Goal: Task Accomplishment & Management: Complete application form

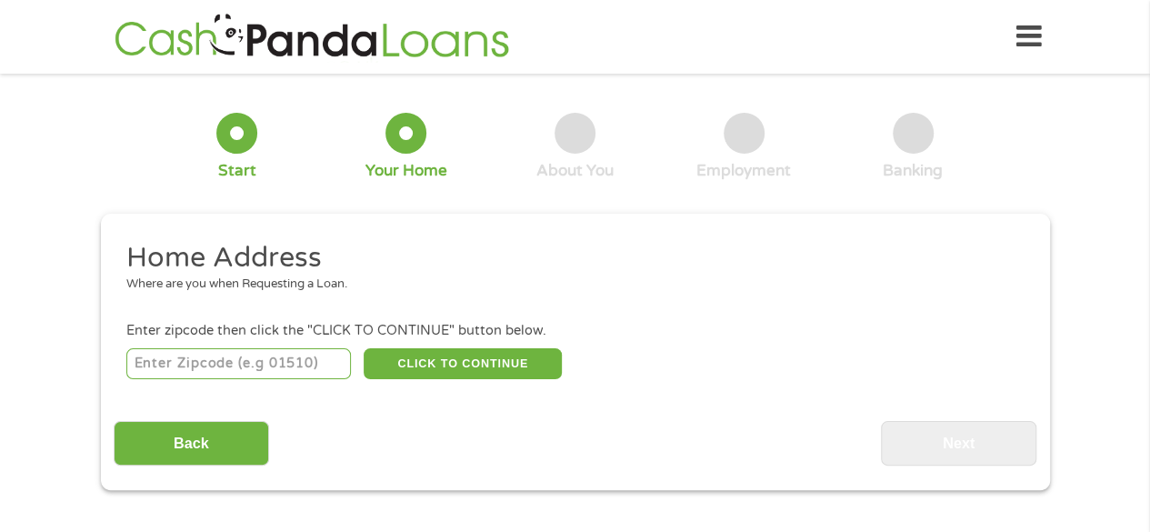
click at [345, 356] on input "number" at bounding box center [238, 363] width 224 height 31
click at [309, 354] on input "number" at bounding box center [238, 363] width 224 height 31
type input "22306"
click at [500, 354] on button "CLICK TO CONTINUE" at bounding box center [463, 363] width 198 height 31
type input "22306"
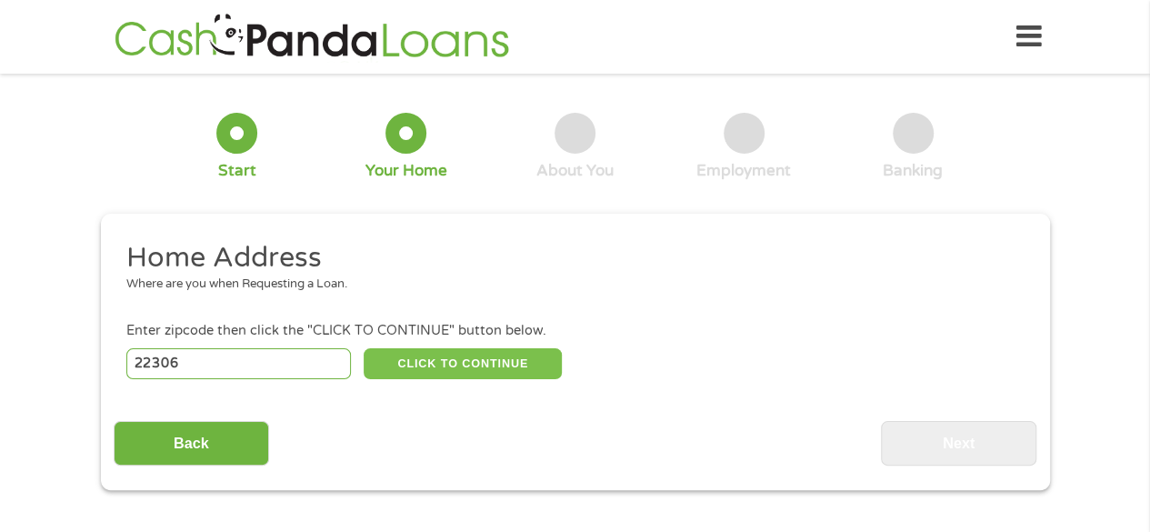
type input "[GEOGRAPHIC_DATA]"
select select "[US_STATE]"
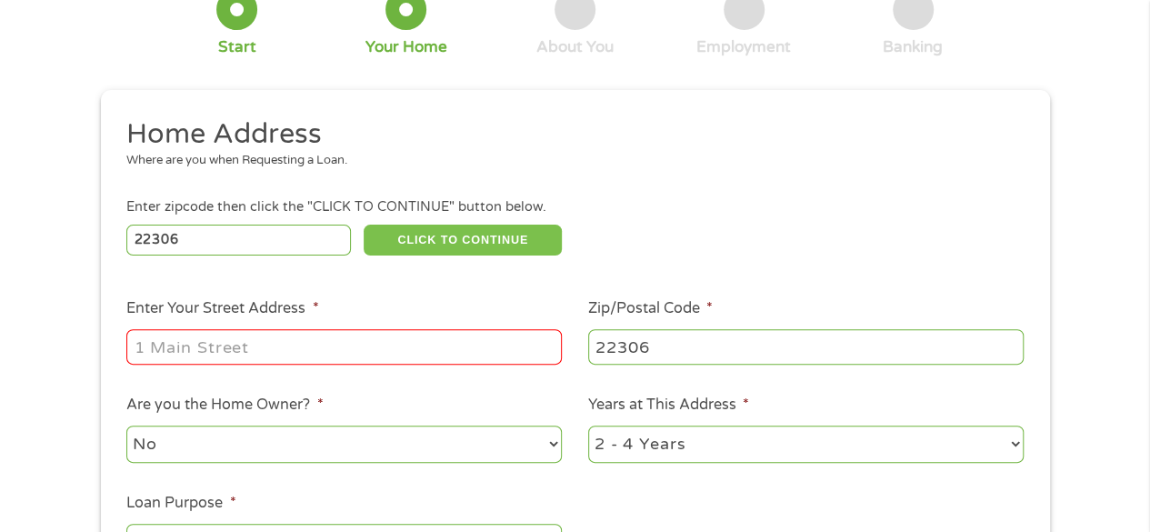
scroll to position [182, 0]
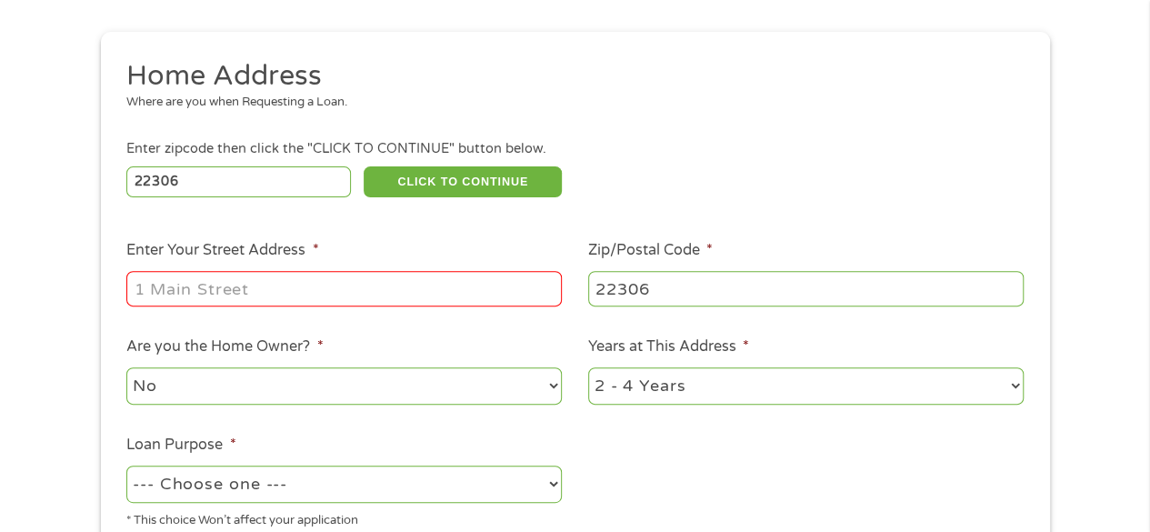
click at [500, 300] on input "Enter Your Street Address *" at bounding box center [343, 288] width 435 height 35
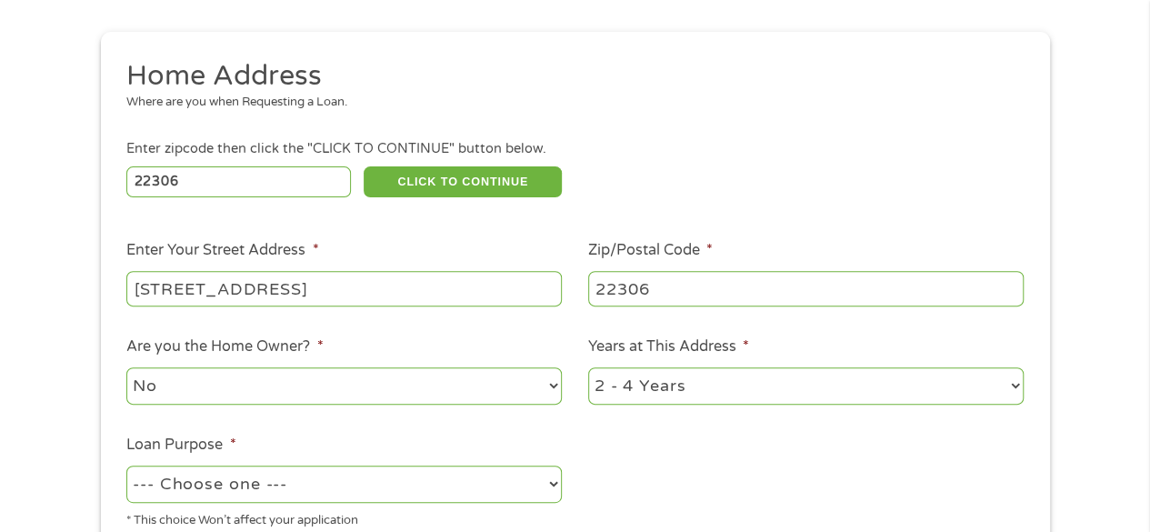
type input "[STREET_ADDRESS]"
click at [596, 382] on select "1 Year or less 1 - 2 Years 2 - 4 Years Over 4 Years" at bounding box center [805, 385] width 435 height 37
select select "24months"
click at [588, 368] on select "1 Year or less 1 - 2 Years 2 - 4 Years Over 4 Years" at bounding box center [805, 385] width 435 height 37
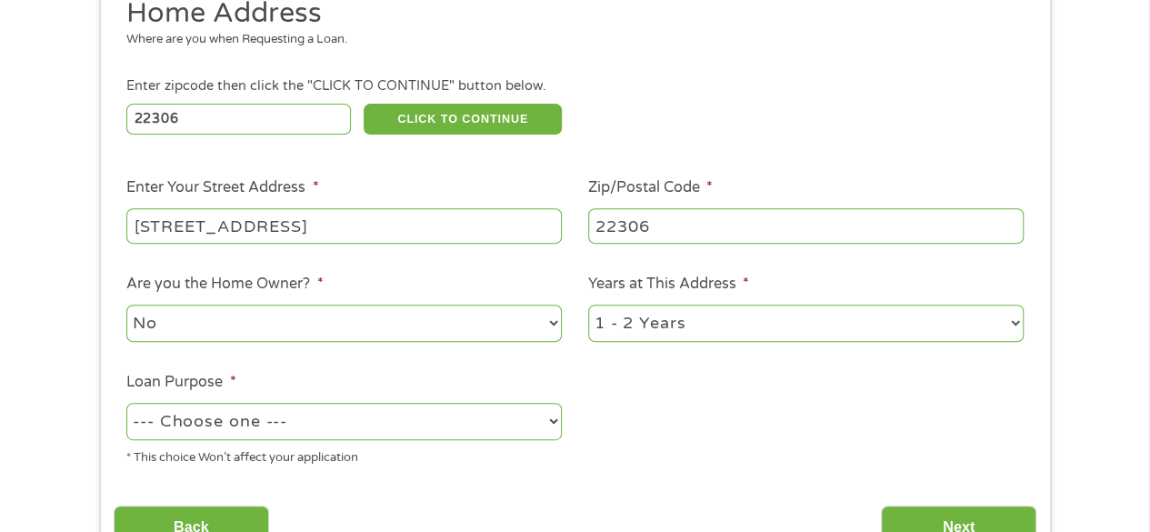
scroll to position [364, 0]
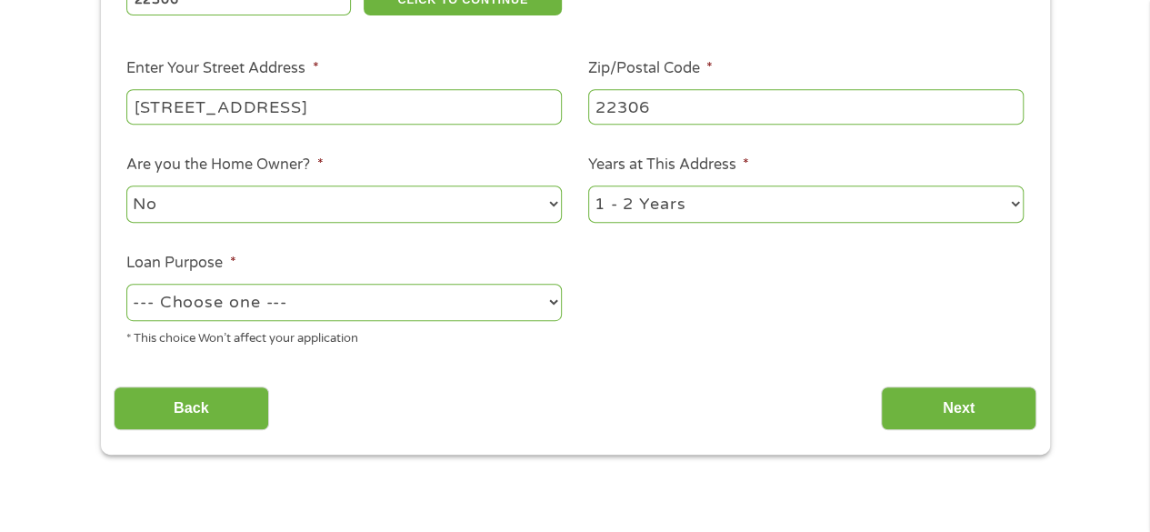
click at [267, 315] on select "--- Choose one --- Pay Bills Debt Consolidation Home Improvement Major Purchase…" at bounding box center [343, 302] width 435 height 37
select select "paybills"
click at [126, 284] on select "--- Choose one --- Pay Bills Debt Consolidation Home Improvement Major Purchase…" at bounding box center [343, 302] width 435 height 37
click at [971, 406] on input "Next" at bounding box center [958, 408] width 155 height 45
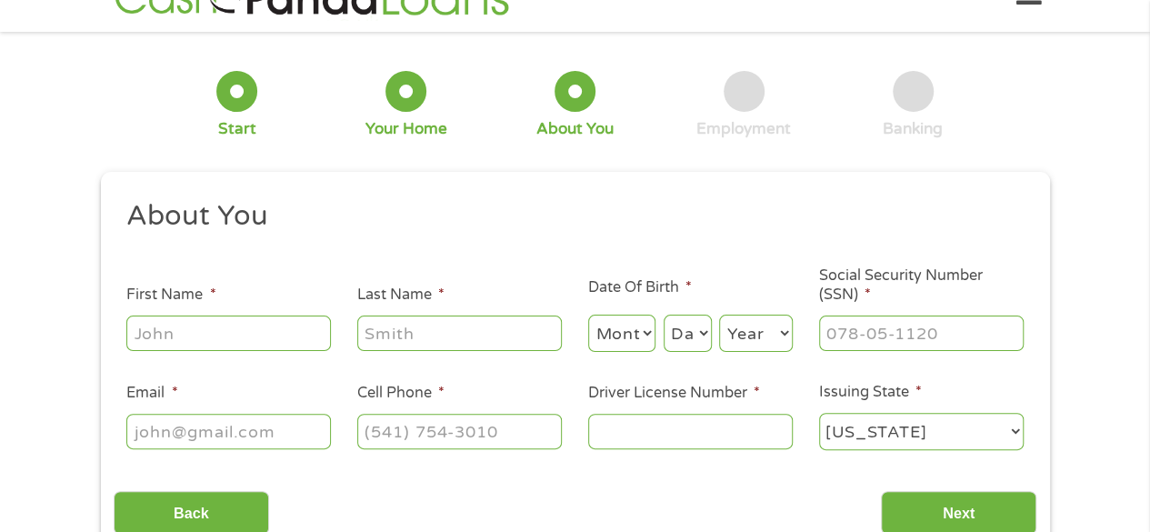
scroll to position [0, 0]
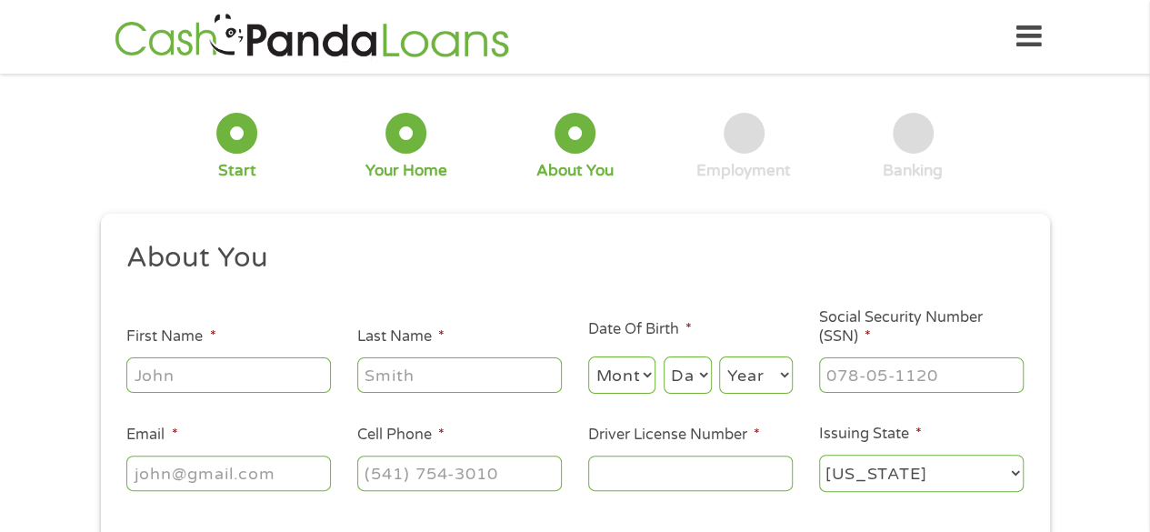
click at [274, 371] on input "First Name *" at bounding box center [228, 374] width 205 height 35
type input "[PERSON_NAME]"
click at [614, 374] on select "Month 1 2 3 4 5 6 7 8 9 10 11 12" at bounding box center [622, 374] width 68 height 37
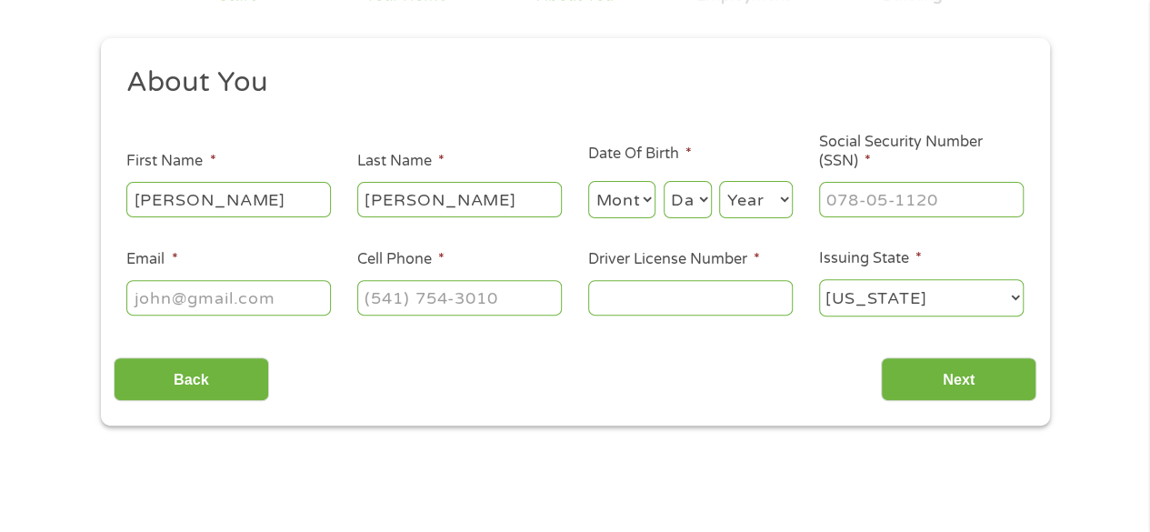
scroll to position [182, 0]
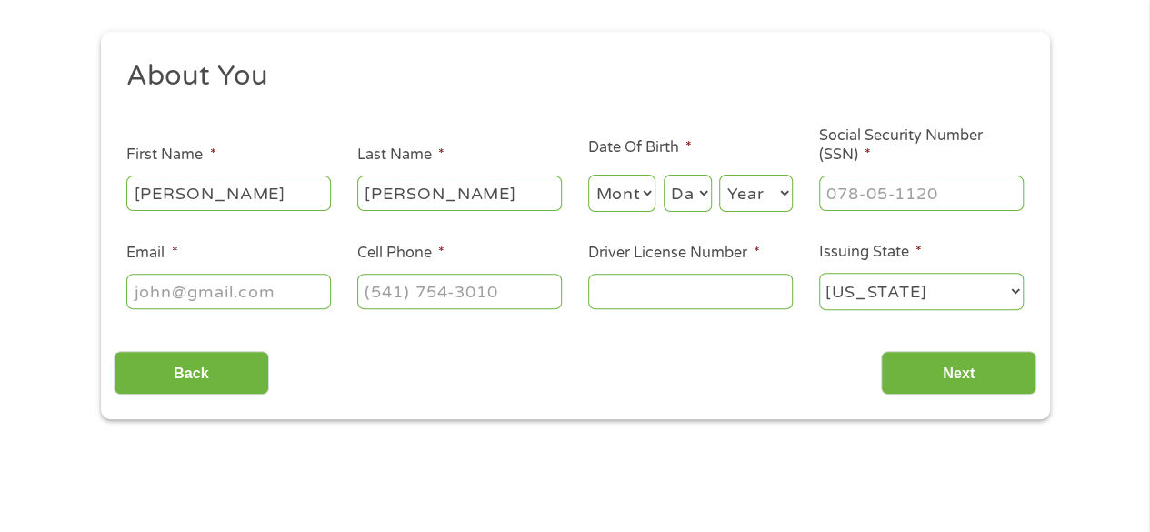
click at [638, 190] on select "Month 1 2 3 4 5 6 7 8 9 10 11 12" at bounding box center [622, 193] width 68 height 37
select select "9"
click at [588, 175] on select "Month 1 2 3 4 5 6 7 8 9 10 11 12" at bounding box center [622, 193] width 68 height 37
click at [685, 192] on select "Day 1 2 3 4 5 6 7 8 9 10 11 12 13 14 15 16 17 18 19 20 21 22 23 24 25 26 27 28 …" at bounding box center [687, 193] width 48 height 37
select select "19"
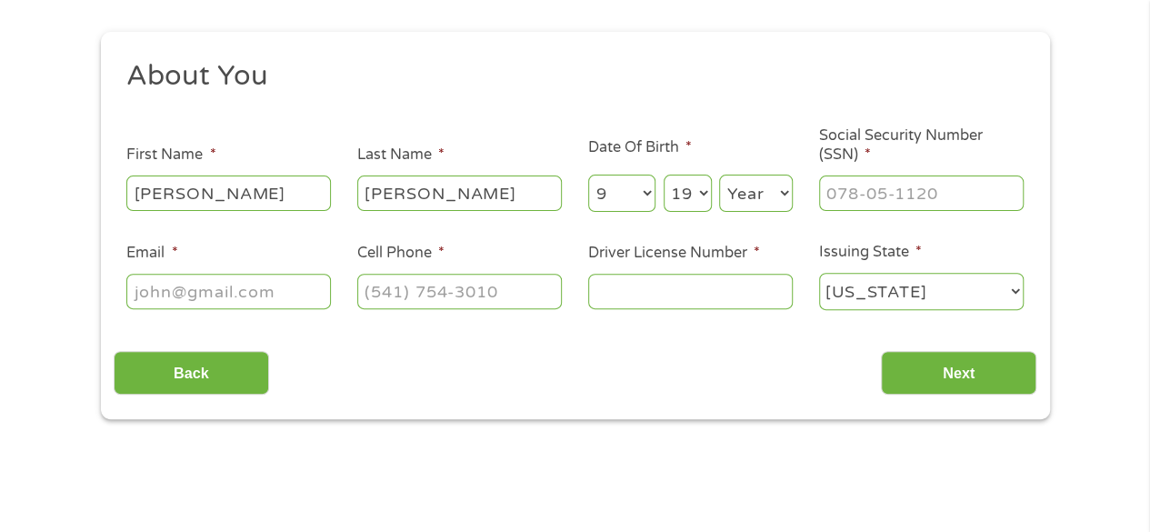
click at [663, 175] on select "Day 1 2 3 4 5 6 7 8 9 10 11 12 13 14 15 16 17 18 19 20 21 22 23 24 25 26 27 28 …" at bounding box center [687, 193] width 48 height 37
click at [765, 179] on select "Year [DATE] 2006 2005 2004 2003 2002 2001 2000 1999 1998 1997 1996 1995 1994 19…" at bounding box center [756, 193] width 74 height 37
select select "1997"
click at [719, 175] on select "Year [DATE] 2006 2005 2004 2003 2002 2001 2000 1999 1998 1997 1996 1995 1994 19…" at bounding box center [756, 193] width 74 height 37
click at [852, 198] on input "___-__-____" at bounding box center [921, 192] width 205 height 35
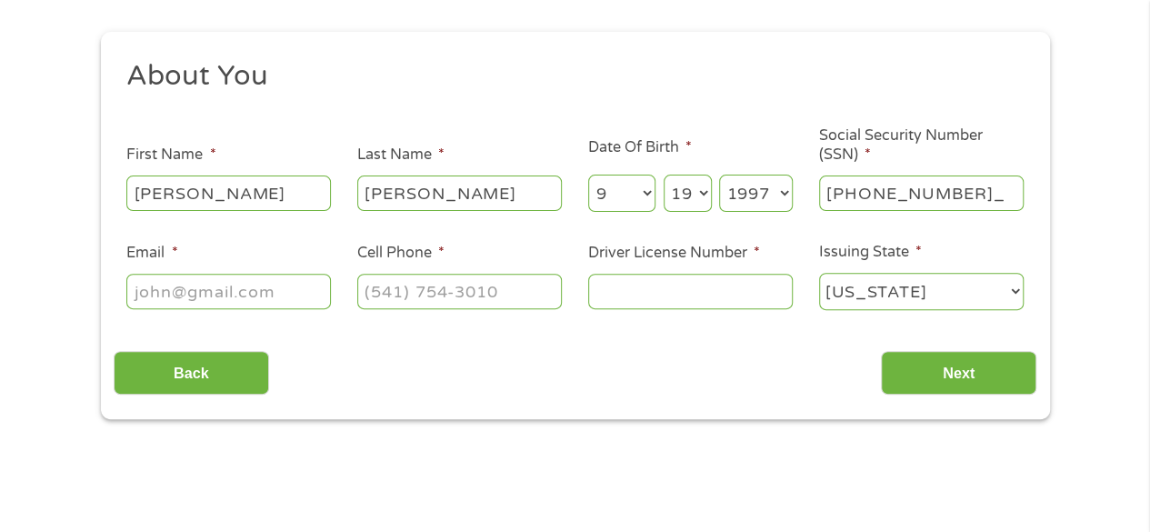
type input "578-29-2919"
click at [292, 292] on input "Email *" at bounding box center [228, 291] width 205 height 35
type input "[EMAIL_ADDRESS][DOMAIN_NAME]"
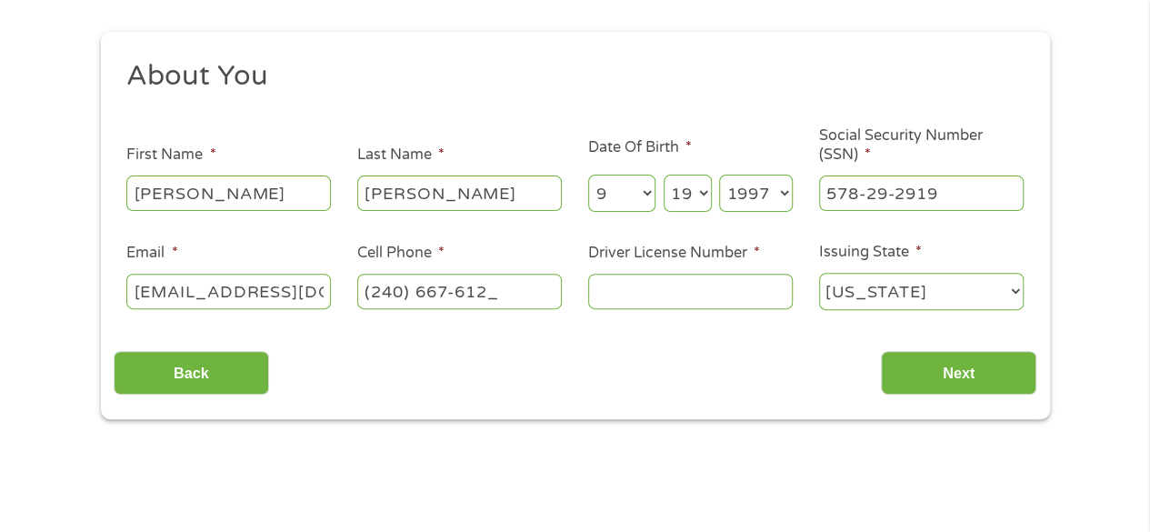
type input "[PHONE_NUMBER]"
click at [643, 294] on input "Driver License Number *" at bounding box center [690, 291] width 205 height 35
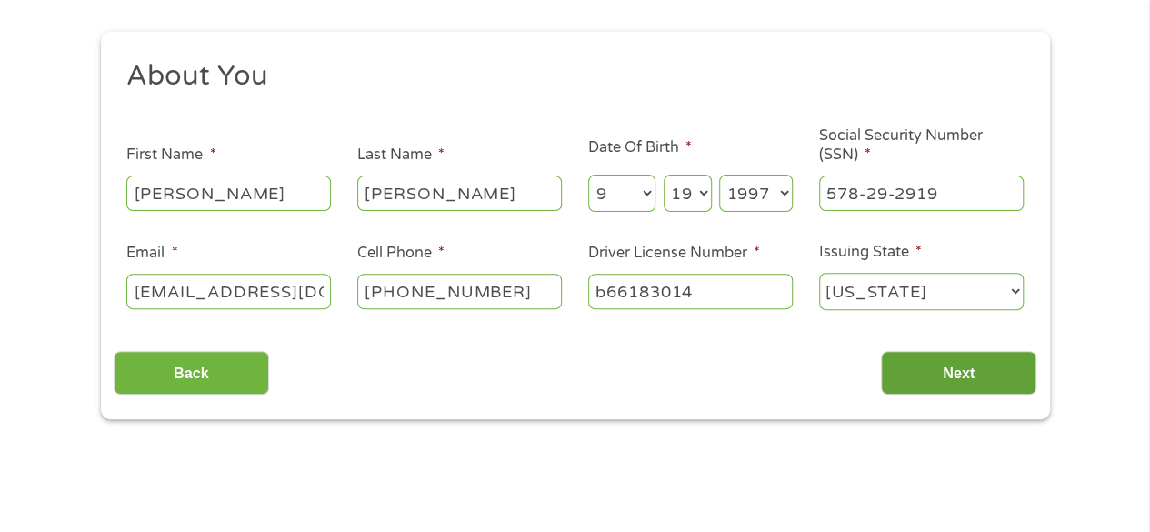
type input "b66183014"
click at [934, 381] on input "Next" at bounding box center [958, 373] width 155 height 45
click at [956, 364] on input "Next" at bounding box center [958, 373] width 155 height 45
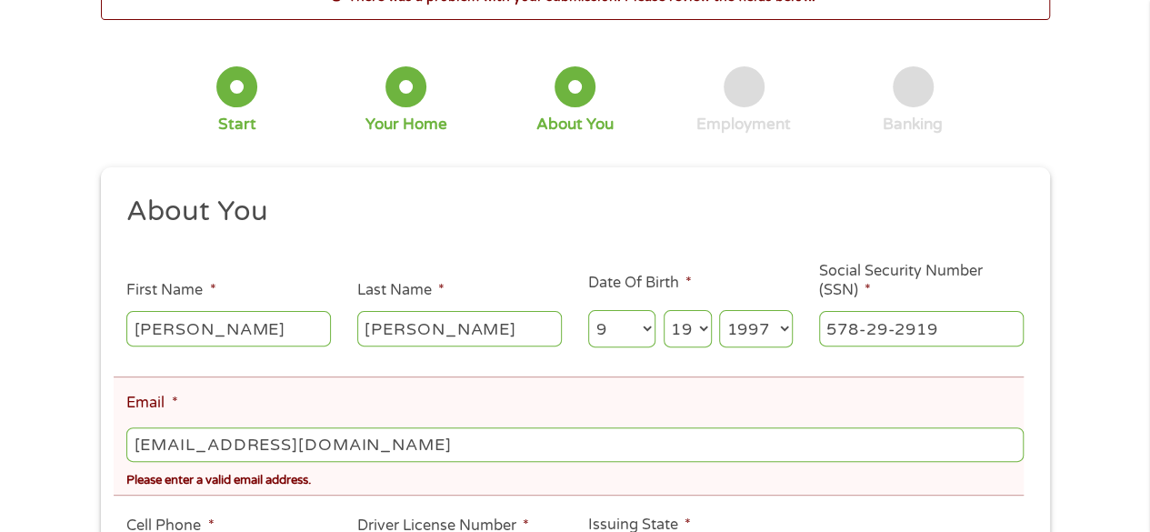
scroll to position [273, 0]
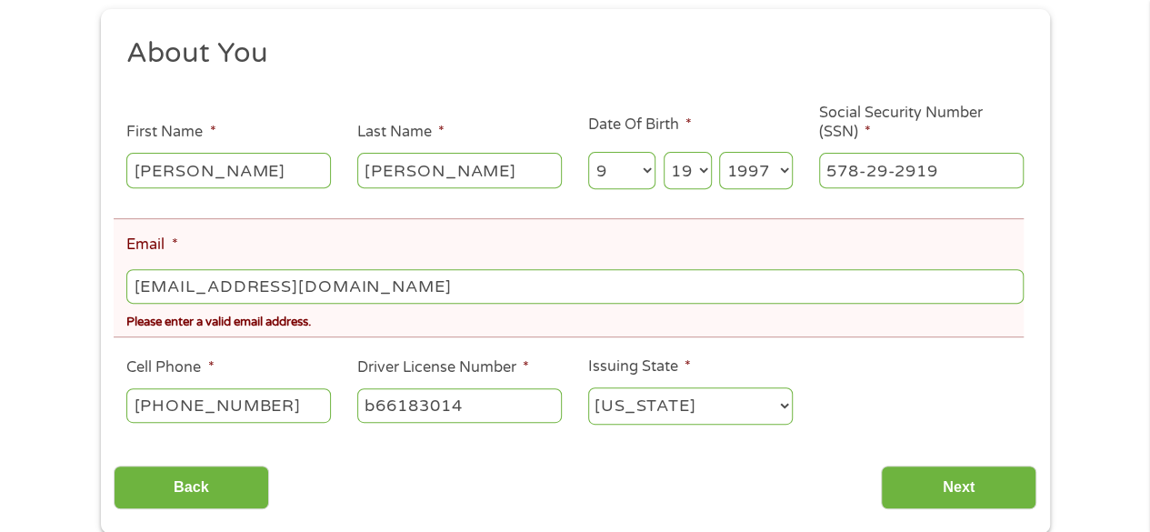
click at [153, 288] on input "[EMAIL_ADDRESS][DOMAIN_NAME]" at bounding box center [574, 286] width 896 height 35
type input "[EMAIL_ADDRESS][DOMAIN_NAME]"
click at [1000, 488] on input "Next" at bounding box center [958, 487] width 155 height 45
click at [174, 286] on input "[EMAIL_ADDRESS][DOMAIN_NAME]" at bounding box center [574, 286] width 896 height 35
click at [175, 279] on input "[EMAIL_ADDRESS][DOMAIN_NAME]" at bounding box center [574, 286] width 896 height 35
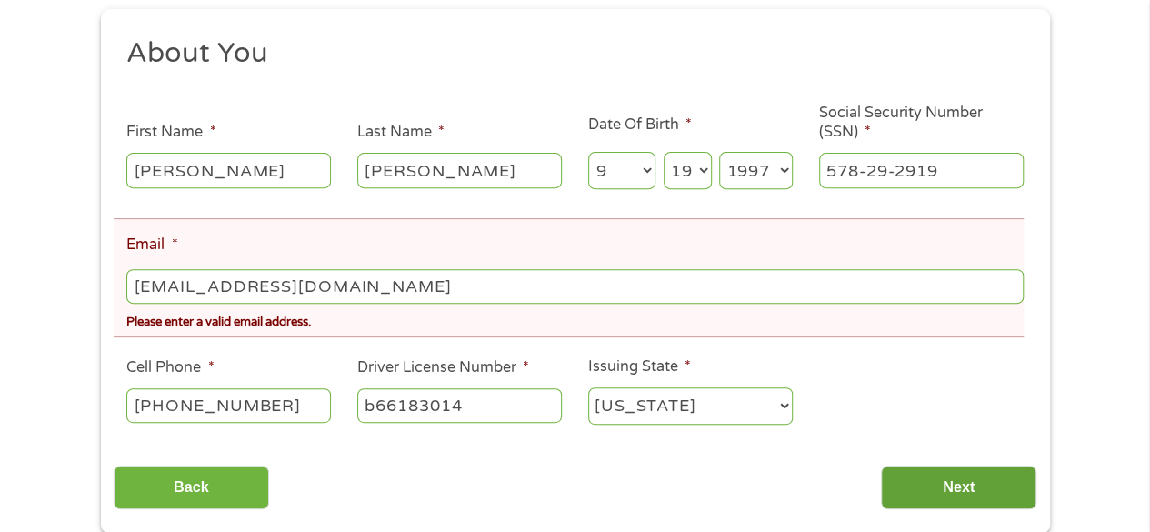
type input "[EMAIL_ADDRESS][DOMAIN_NAME]"
click at [907, 483] on input "Next" at bounding box center [958, 487] width 155 height 45
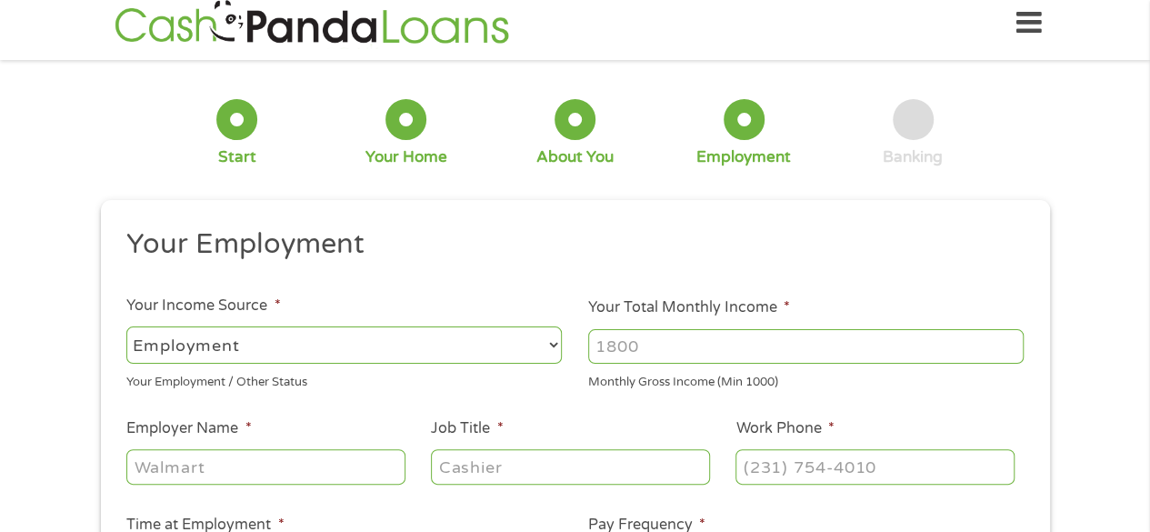
scroll to position [0, 0]
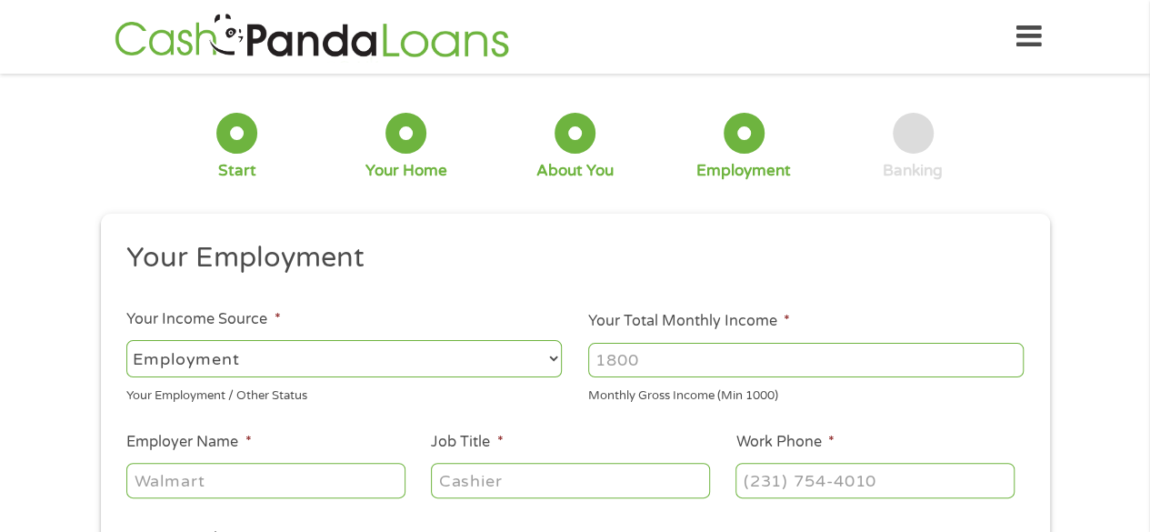
click at [552, 354] on select "--- Choose one --- Employment [DEMOGRAPHIC_DATA] Benefits" at bounding box center [343, 358] width 435 height 37
click at [578, 310] on li "Your Total Monthly Income * Monthly Gross Income (Min 1000)" at bounding box center [806, 357] width 462 height 95
click at [669, 357] on input "Your Total Monthly Income *" at bounding box center [805, 360] width 435 height 35
type input "3000"
click at [210, 485] on input "Employer Name *" at bounding box center [265, 480] width 278 height 35
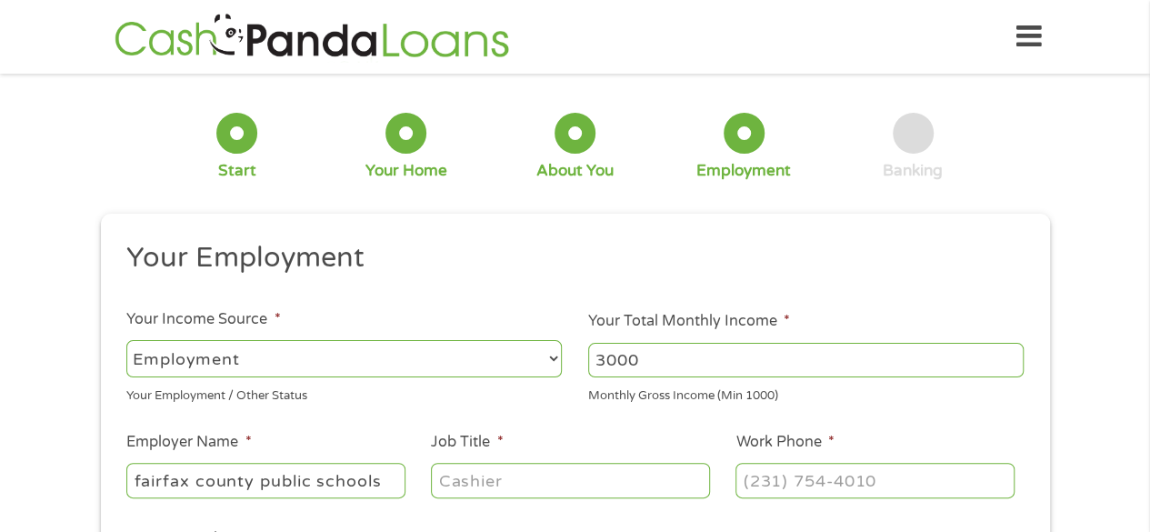
type input "fairfax county public schools"
type input "instructional assistant"
type input "[PHONE_NUMBER]"
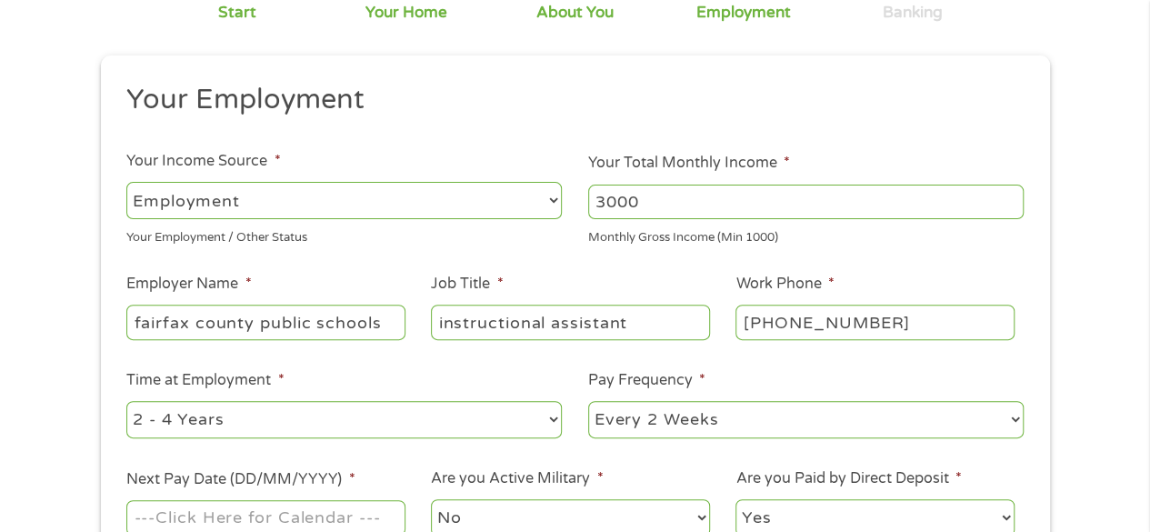
scroll to position [227, 0]
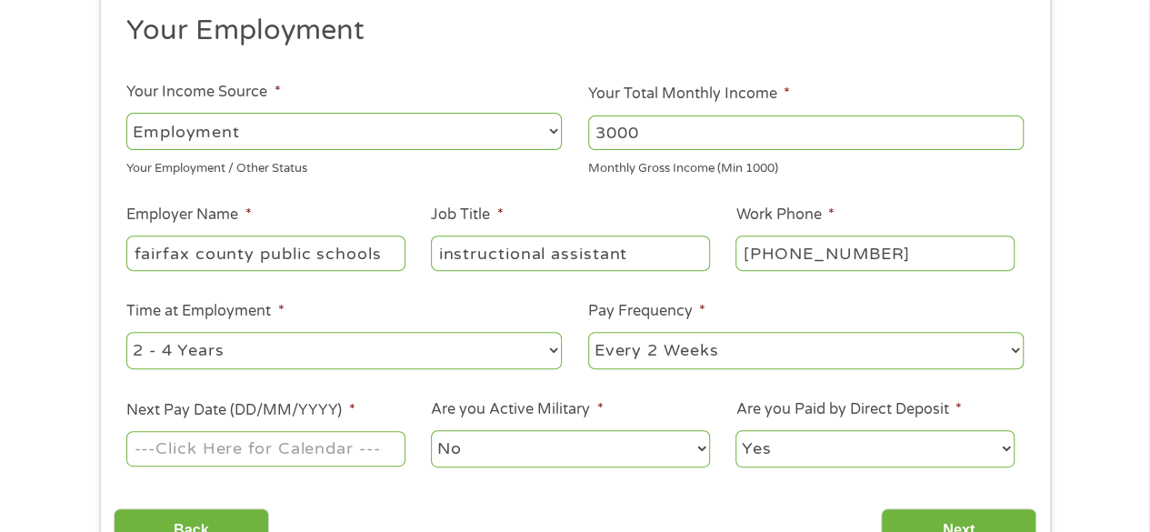
click at [641, 353] on select "--- Choose one --- Every 2 Weeks Every Week Monthly Semi-Monthly" at bounding box center [805, 350] width 435 height 37
select select "monthly"
click at [588, 332] on select "--- Choose one --- Every 2 Weeks Every Week Monthly Semi-Monthly" at bounding box center [805, 350] width 435 height 37
click at [300, 464] on input "Next Pay Date (DD/MM/YYYY) *" at bounding box center [265, 448] width 278 height 35
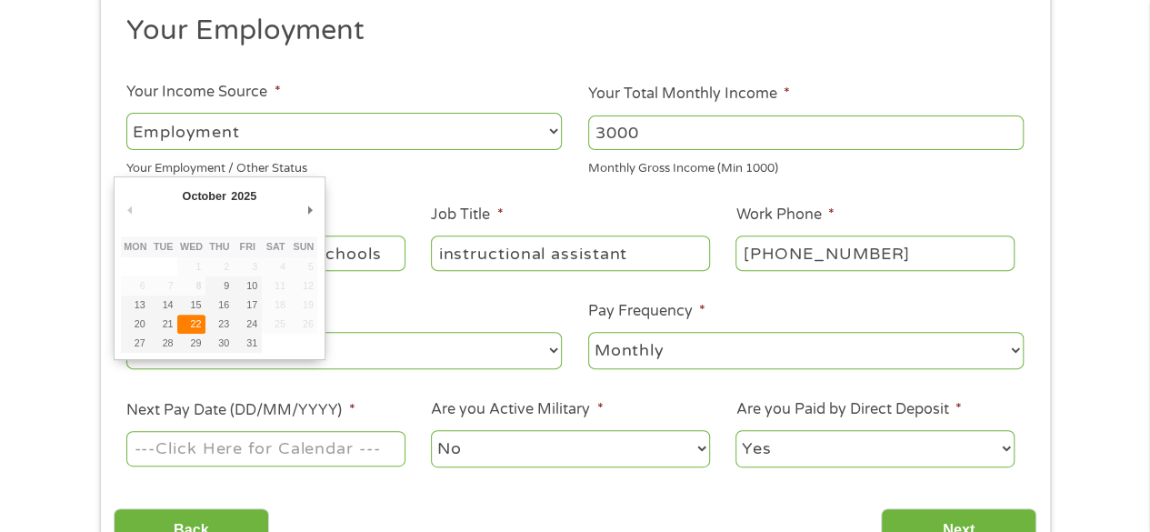
type input "[DATE]"
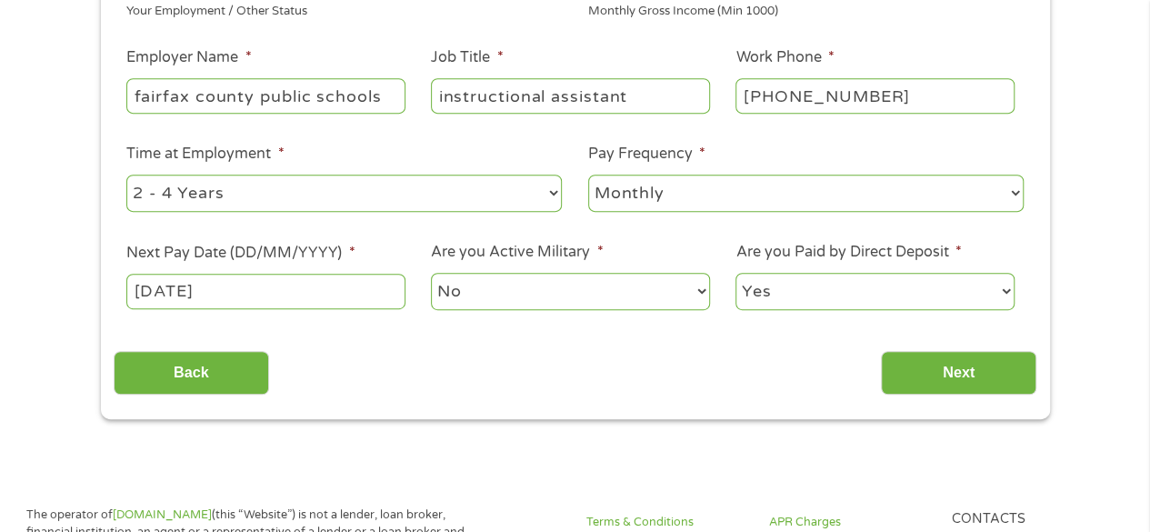
scroll to position [385, 0]
click at [900, 393] on input "Next" at bounding box center [958, 372] width 155 height 45
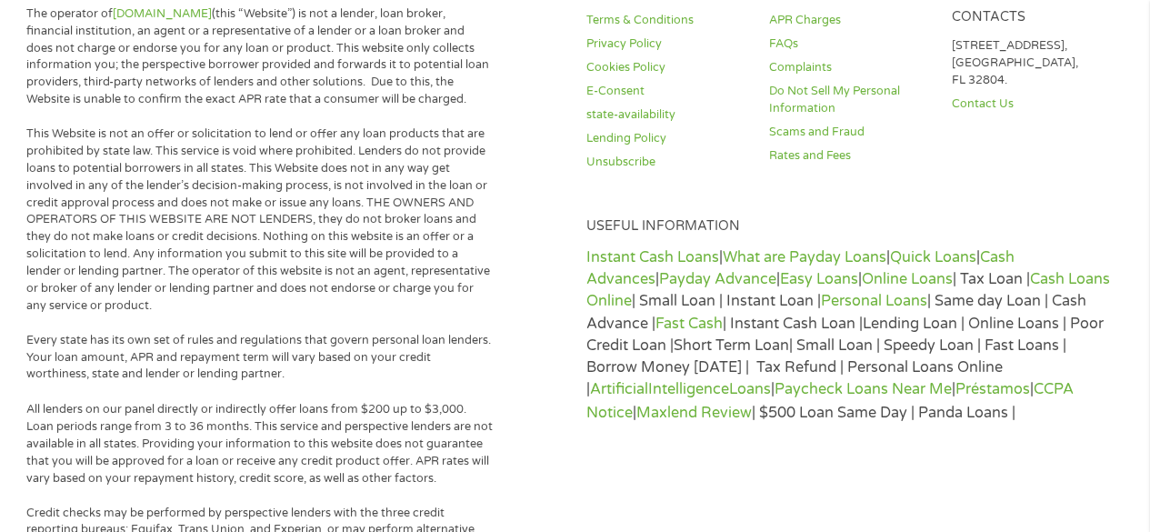
scroll to position [1322, 0]
